Goal: Task Accomplishment & Management: Manage account settings

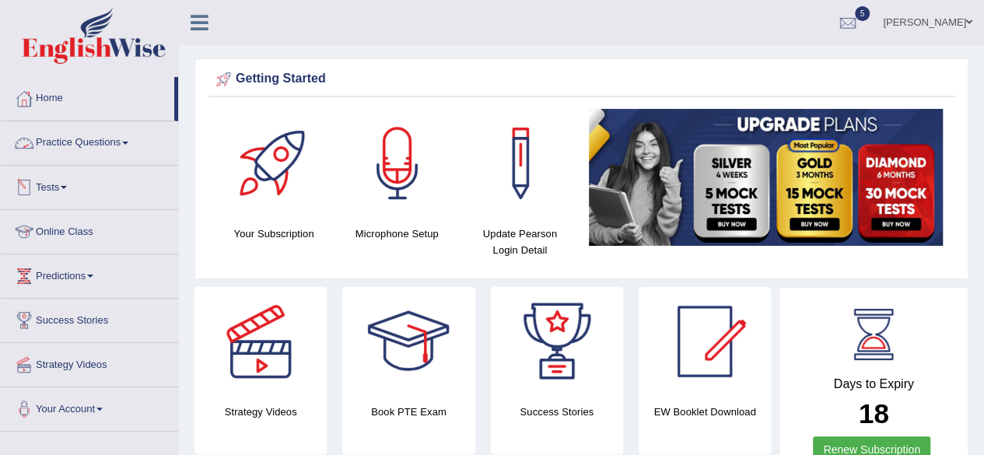
click at [94, 138] on link "Practice Questions" at bounding box center [89, 140] width 177 height 39
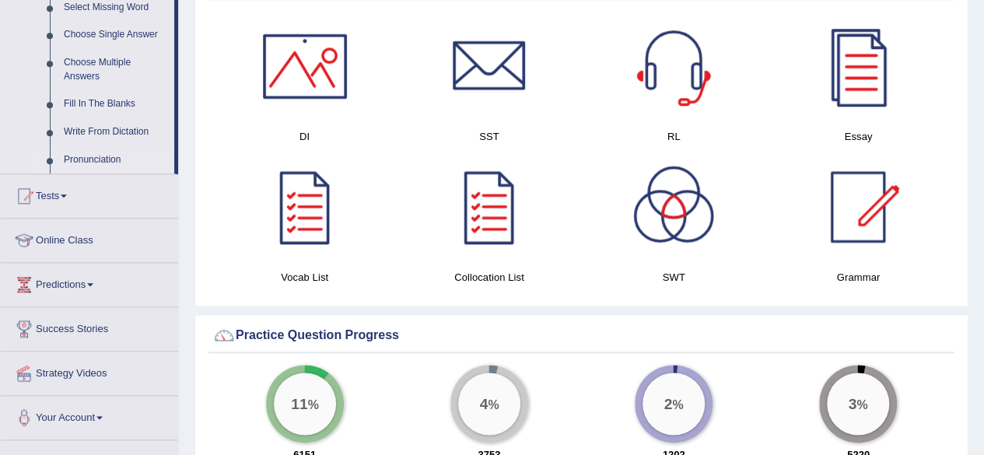
scroll to position [830, 0]
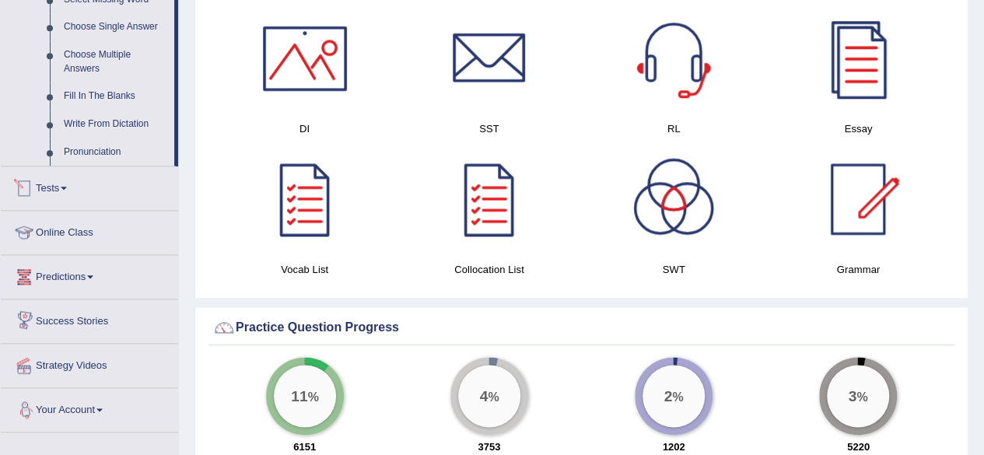
click at [85, 180] on link "Tests" at bounding box center [89, 185] width 177 height 39
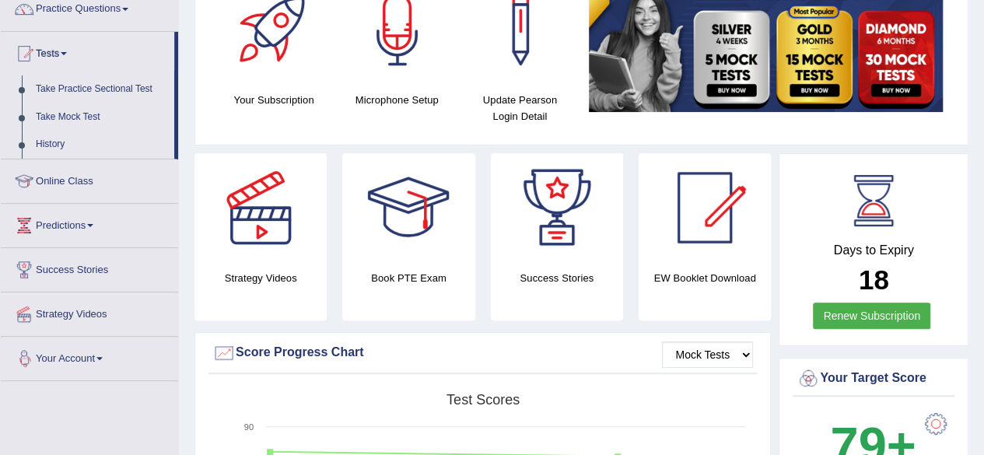
scroll to position [131, 0]
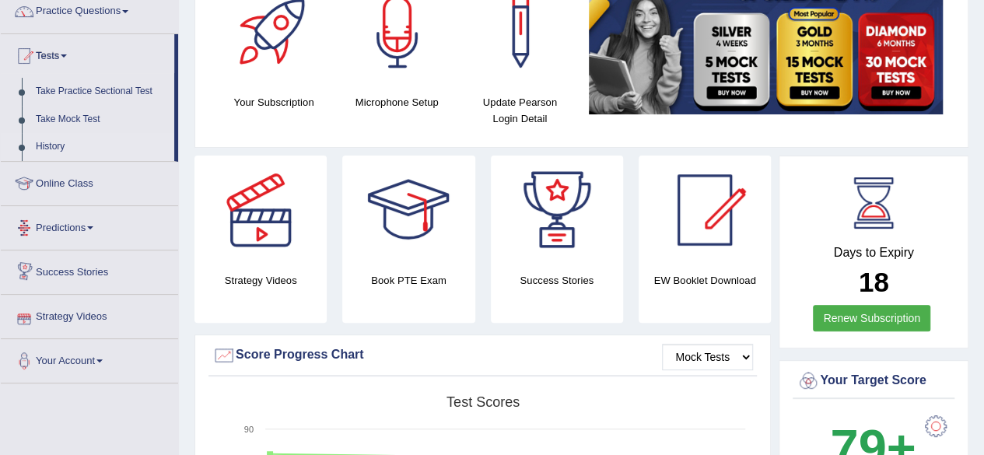
click at [54, 142] on link "History" at bounding box center [101, 147] width 145 height 28
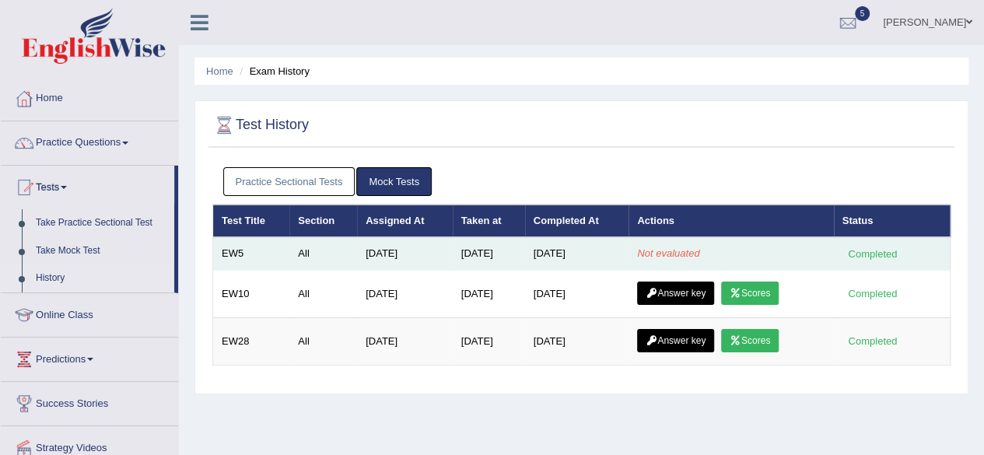
click at [247, 251] on td "EW5" at bounding box center [251, 253] width 77 height 33
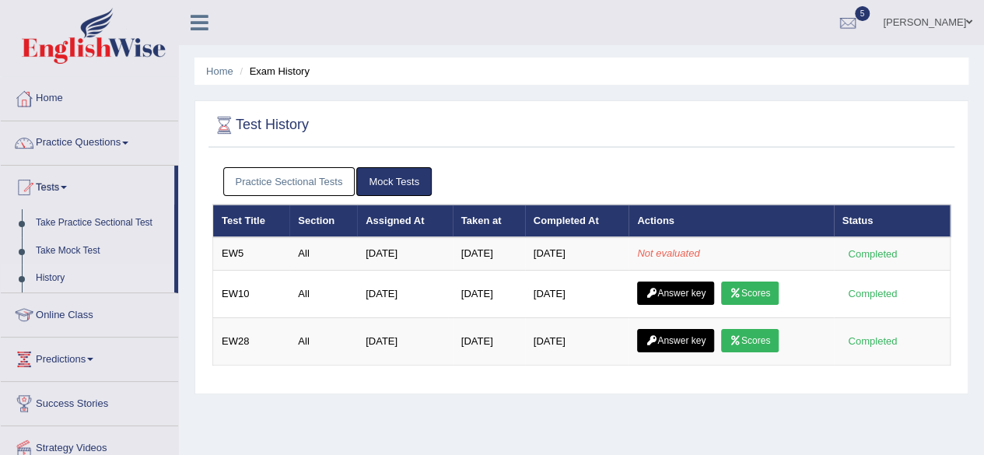
click at [407, 181] on link "Mock Tests" at bounding box center [393, 181] width 75 height 29
click at [859, 24] on div at bounding box center [847, 23] width 23 height 23
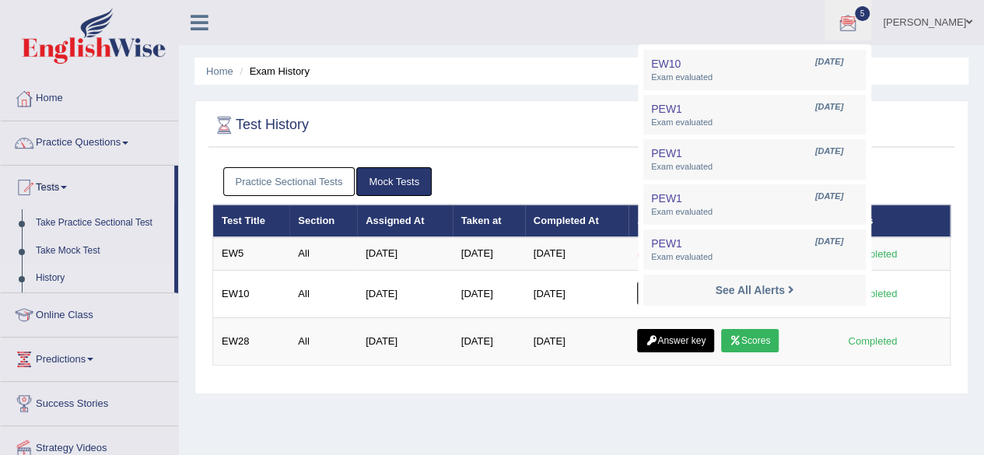
click at [538, 127] on div at bounding box center [581, 126] width 738 height 32
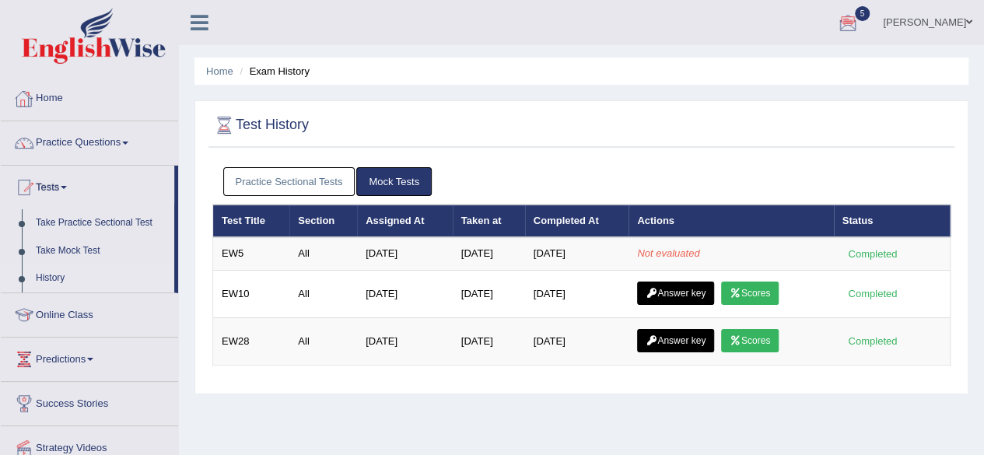
click at [84, 114] on link "Home" at bounding box center [89, 96] width 177 height 39
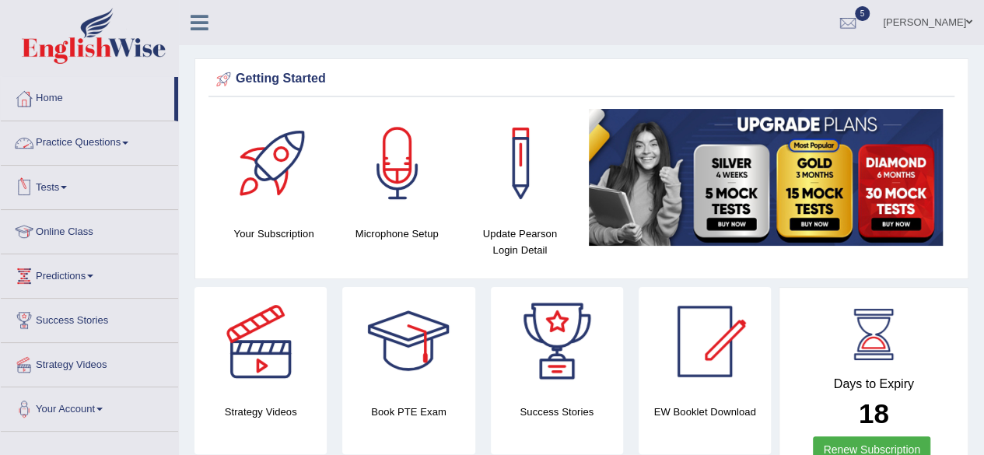
click at [51, 187] on link "Tests" at bounding box center [89, 185] width 177 height 39
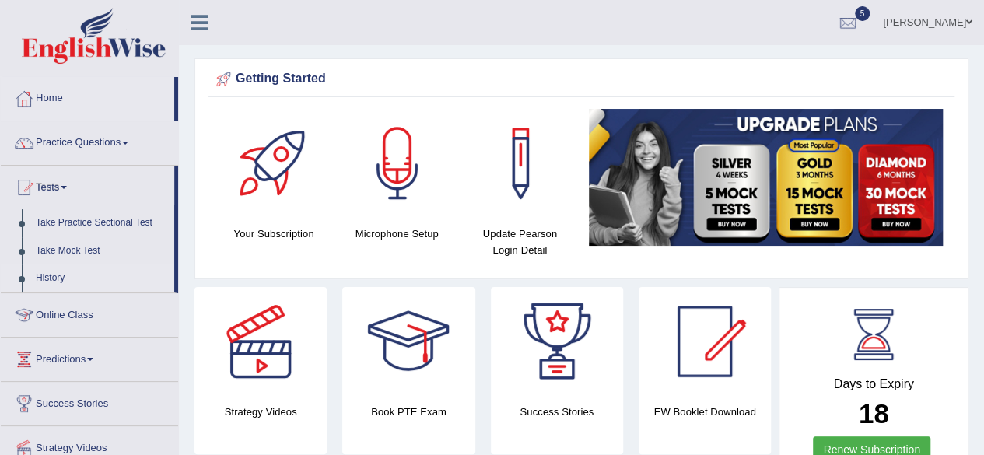
click at [54, 276] on link "History" at bounding box center [101, 278] width 145 height 28
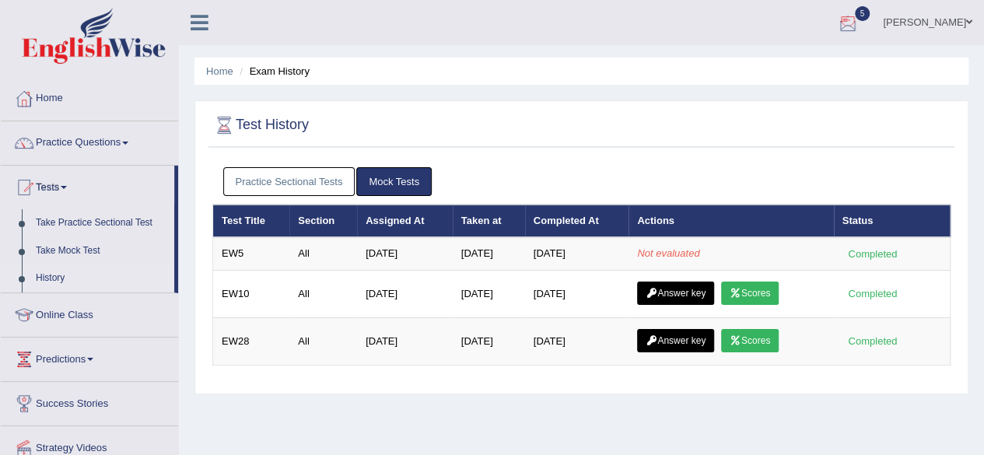
click at [938, 16] on link "Zoe Cheng" at bounding box center [927, 20] width 113 height 40
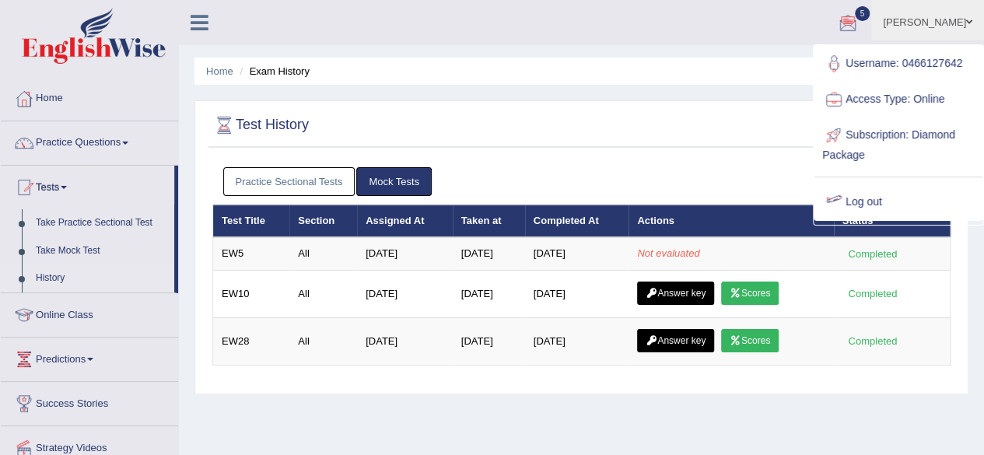
click at [858, 211] on link "Log out" at bounding box center [898, 202] width 168 height 36
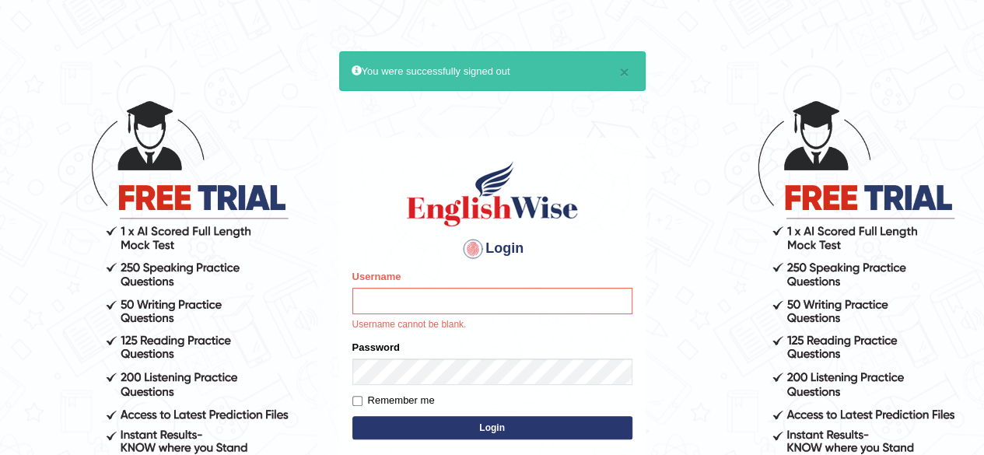
click at [605, 167] on h1 at bounding box center [492, 194] width 280 height 70
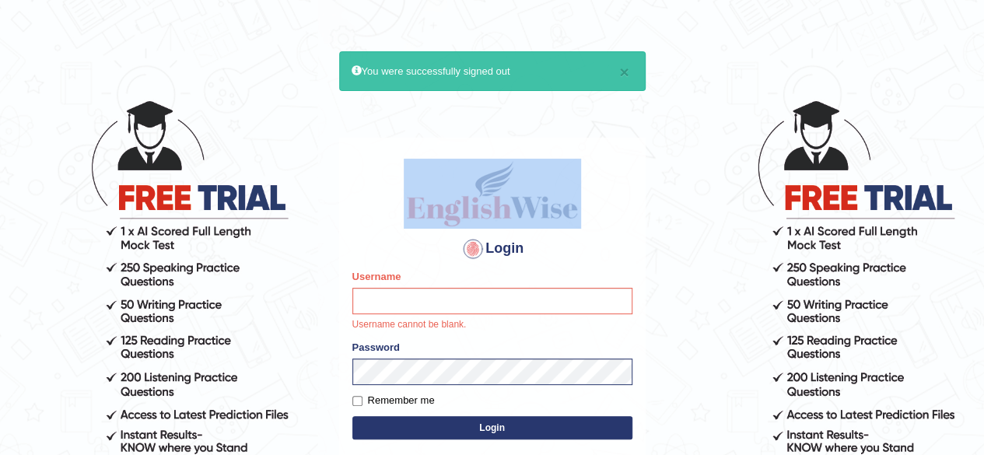
click at [605, 167] on h1 at bounding box center [492, 194] width 280 height 70
